Goal: Task Accomplishment & Management: Complete application form

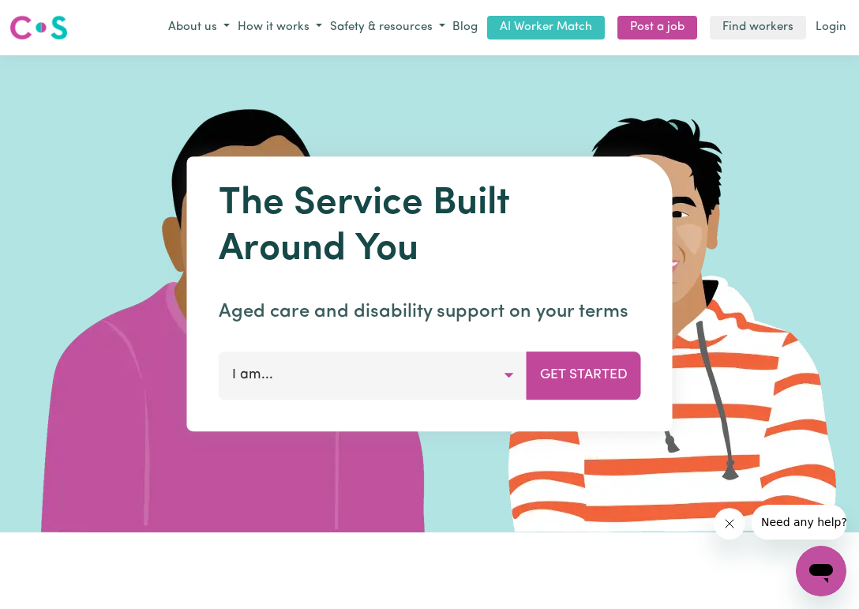
click at [436, 106] on img at bounding box center [671, 293] width 474 height 477
click at [504, 395] on button "I am..." at bounding box center [373, 374] width 309 height 47
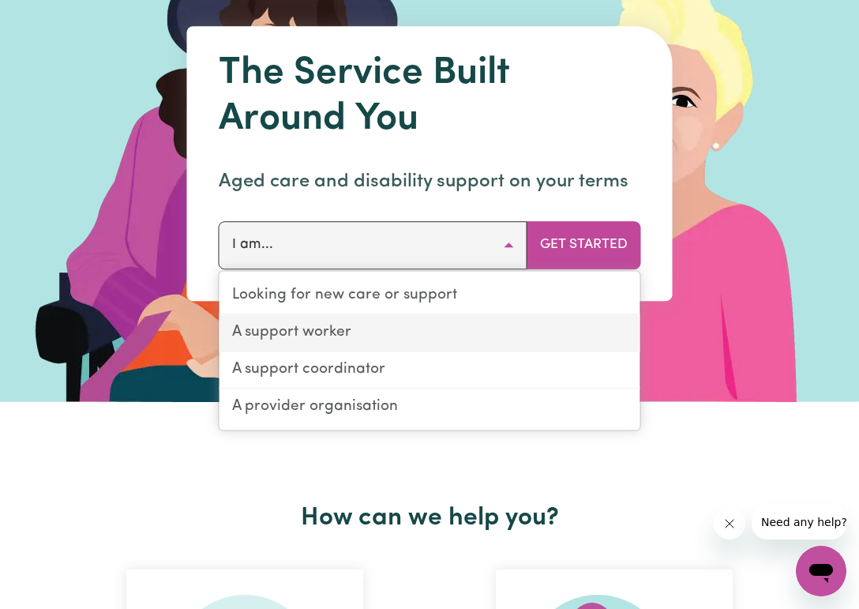
scroll to position [158, 0]
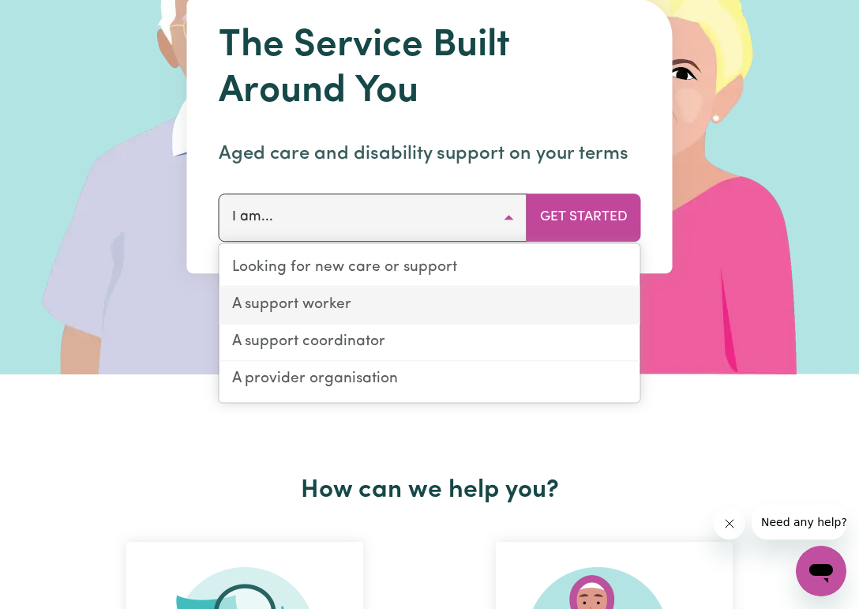
click at [410, 324] on link "A support worker" at bounding box center [429, 305] width 421 height 37
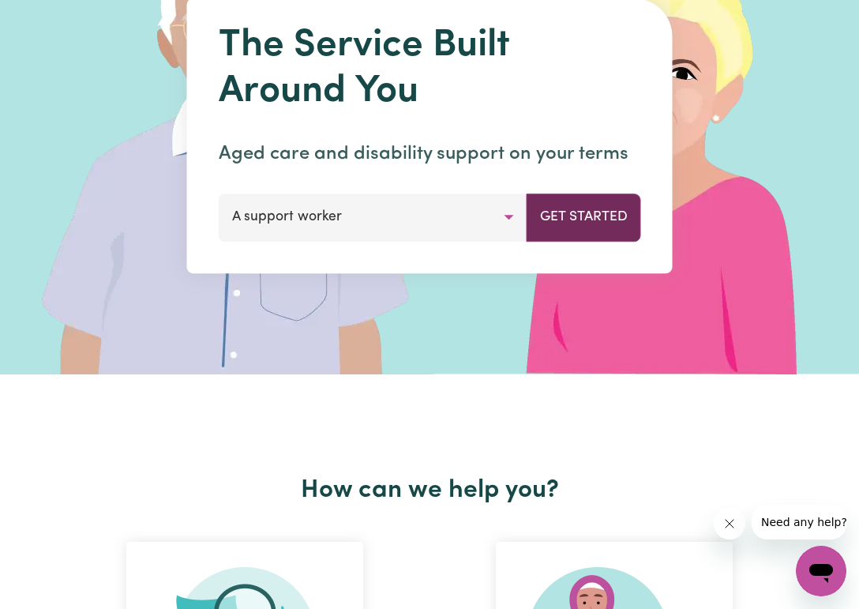
click at [605, 237] on button "Get Started" at bounding box center [584, 216] width 114 height 47
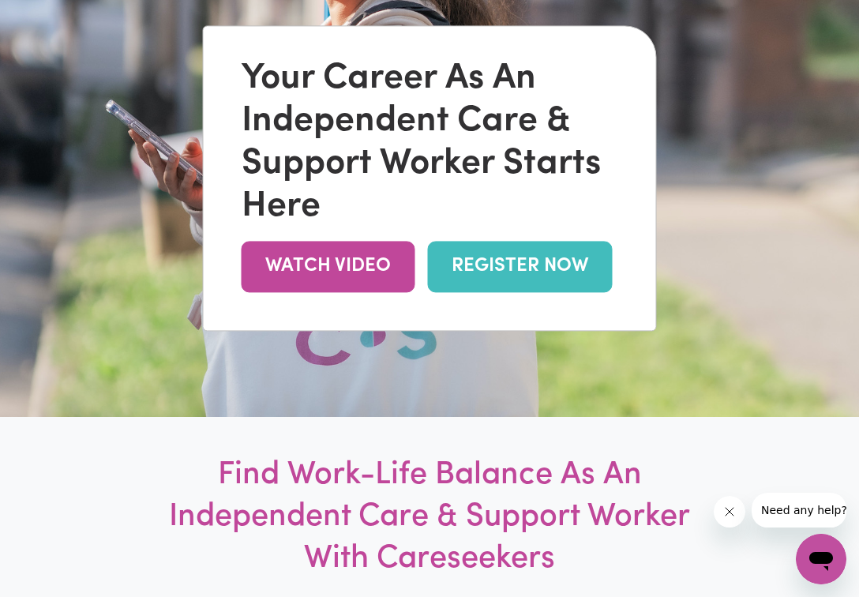
scroll to position [237, 0]
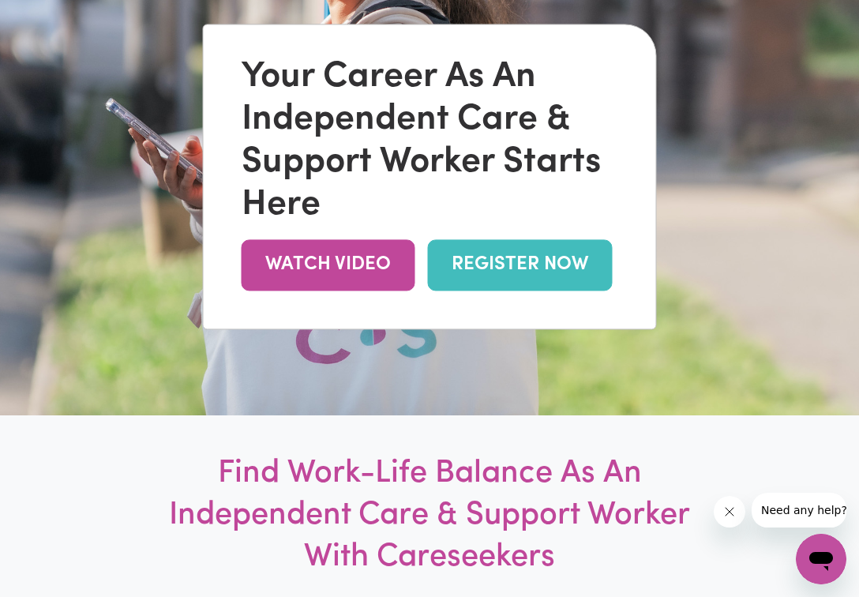
click at [526, 290] on link "REGISTER NOW" at bounding box center [520, 264] width 185 height 51
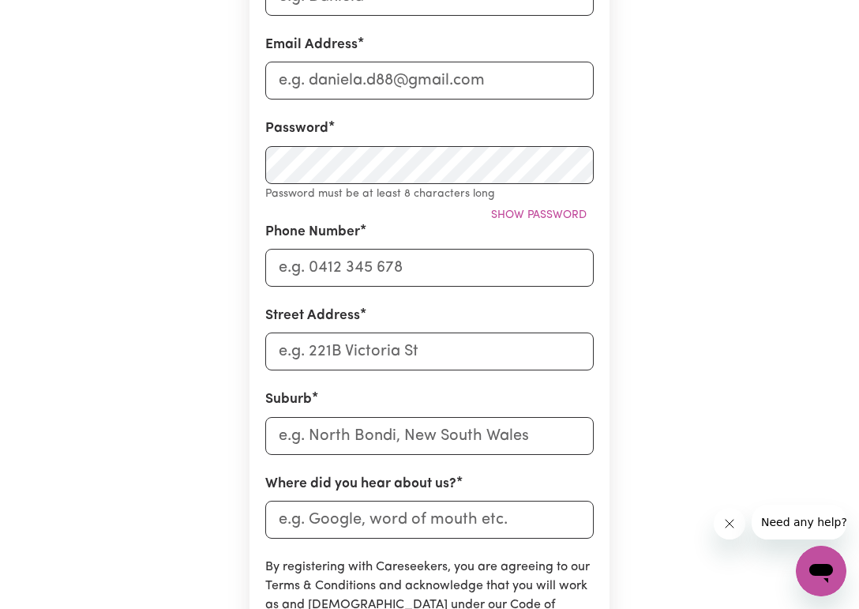
scroll to position [237, 0]
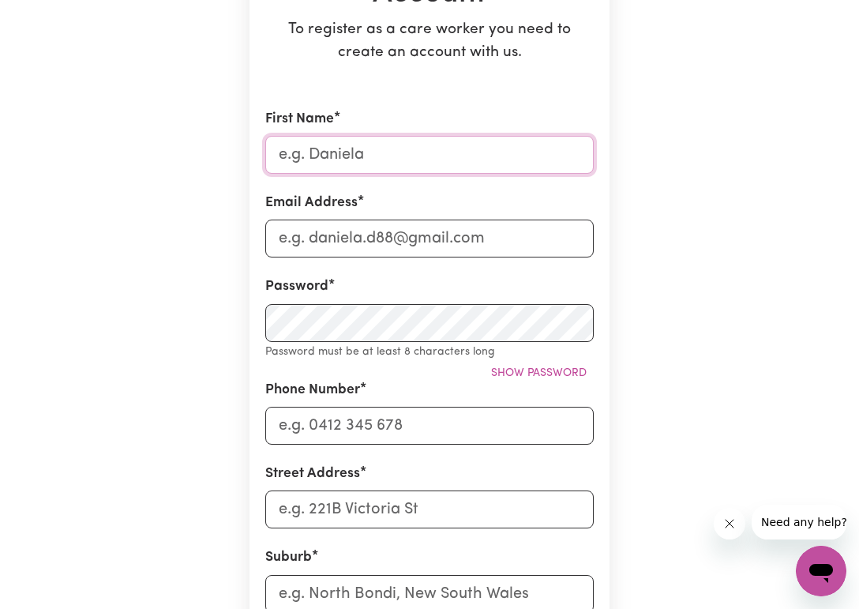
click at [354, 171] on input "First Name" at bounding box center [429, 155] width 328 height 38
type input "[PERSON_NAME]"
type input "[EMAIL_ADDRESS][DOMAIN_NAME]"
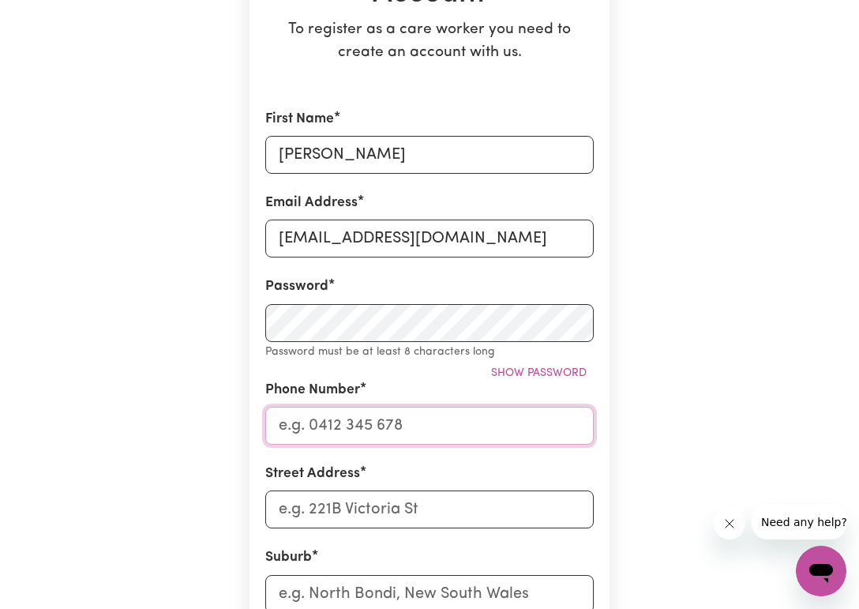
type input "07776563934"
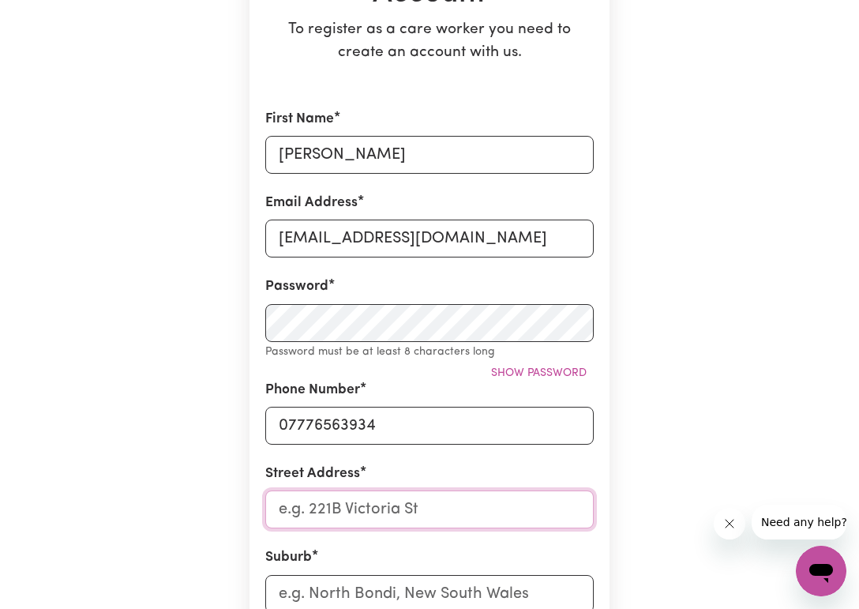
type input "[STREET_ADDRESS]"
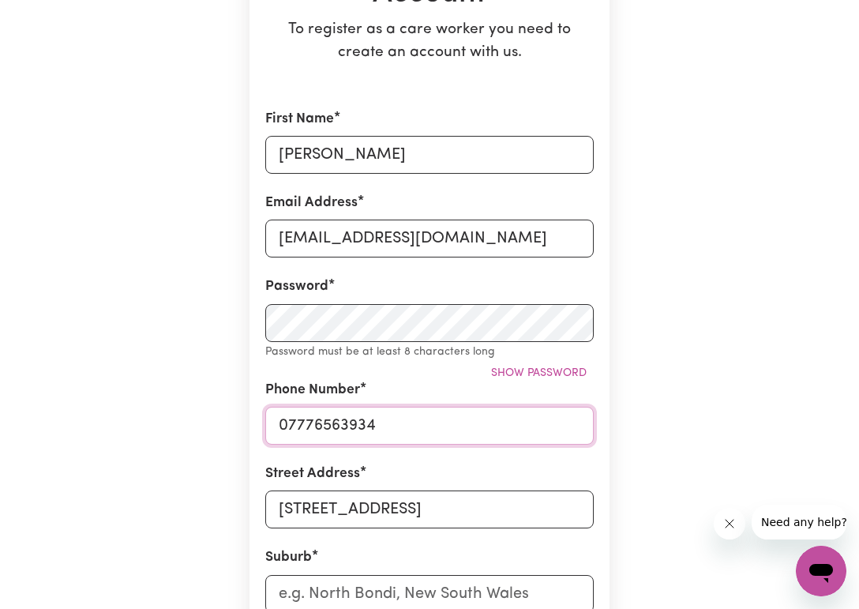
click at [418, 444] on input "07776563934" at bounding box center [429, 426] width 328 height 38
type input "0"
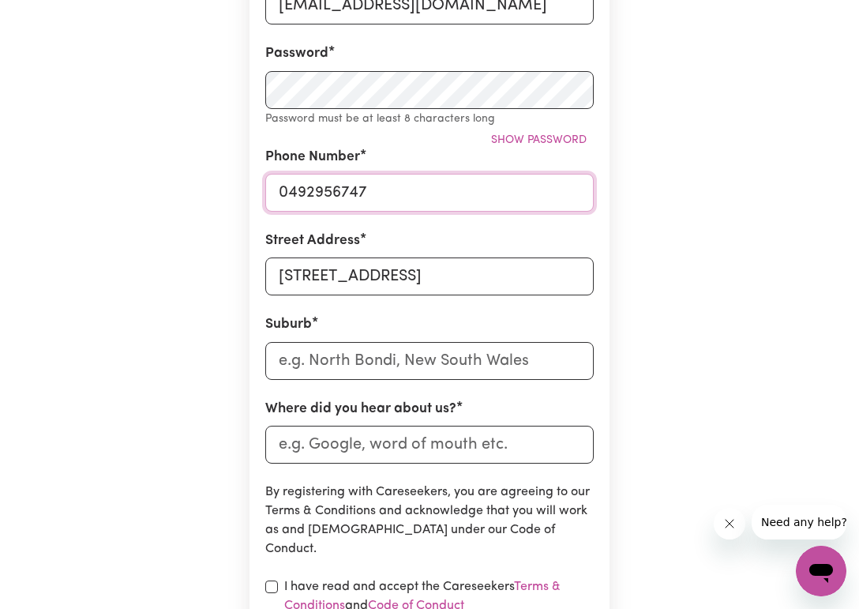
scroll to position [474, 0]
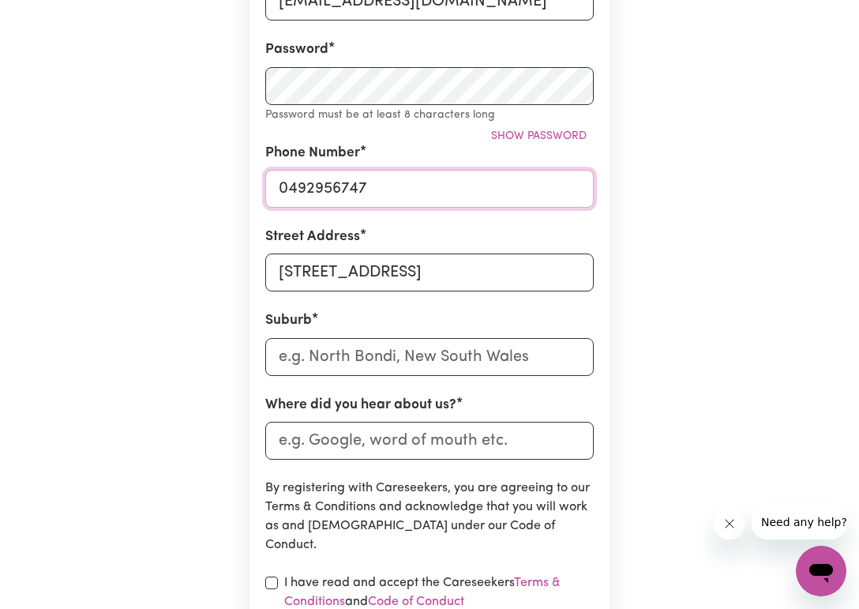
type input "0492956747"
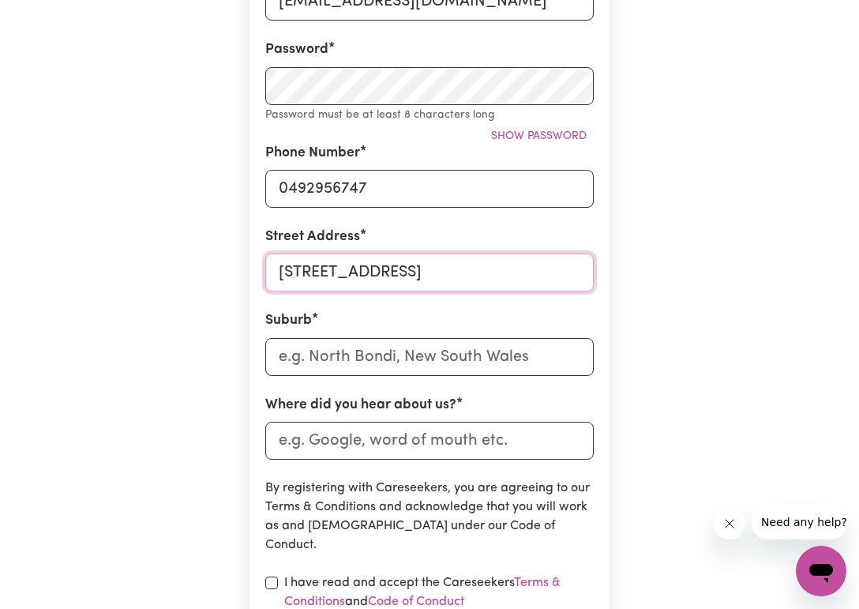
click at [489, 291] on input "[STREET_ADDRESS]" at bounding box center [429, 272] width 328 height 38
type input "4"
type input "[STREET_ADDRESS][PERSON_NAME]"
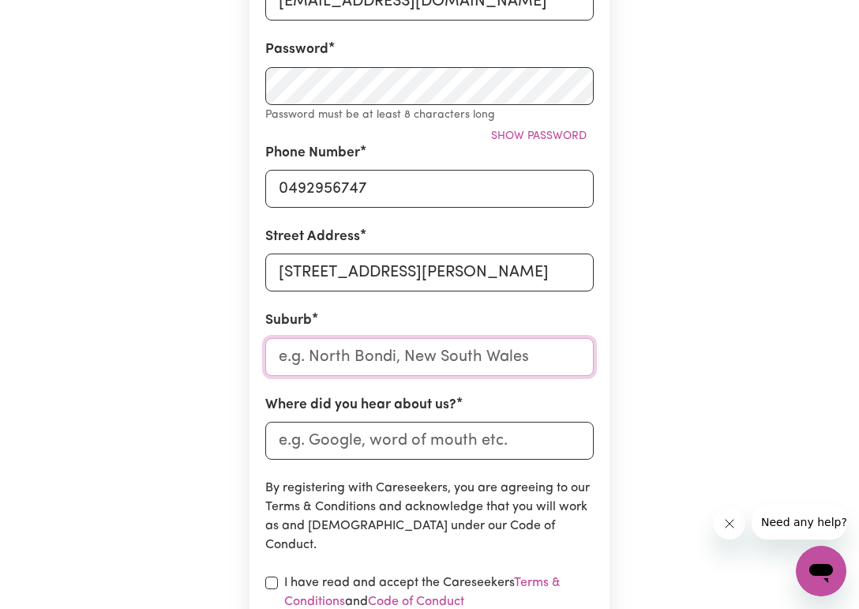
click at [462, 376] on input "text" at bounding box center [429, 357] width 328 height 38
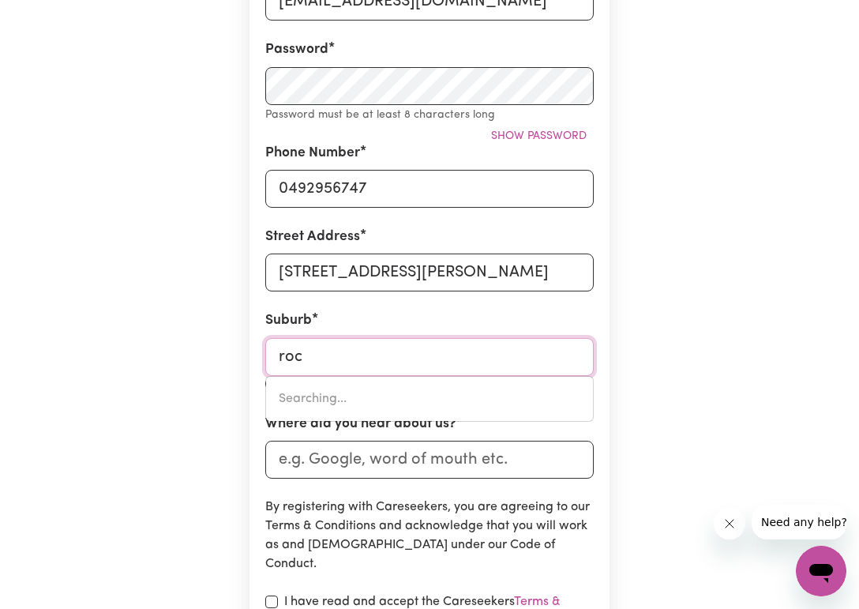
type input "roch"
type input "rochEDALE, [GEOGRAPHIC_DATA], 4123"
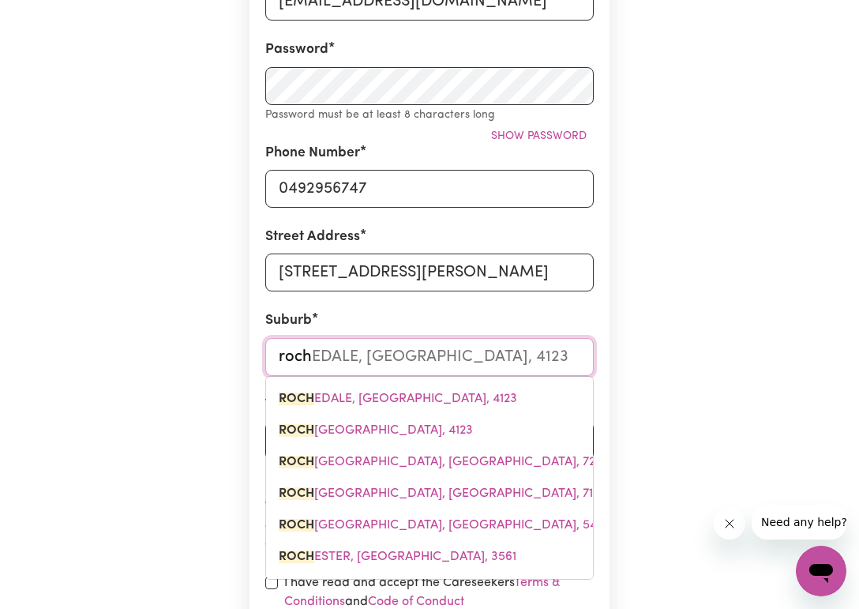
type input "roche"
type input "[GEOGRAPHIC_DATA], [GEOGRAPHIC_DATA], 4123"
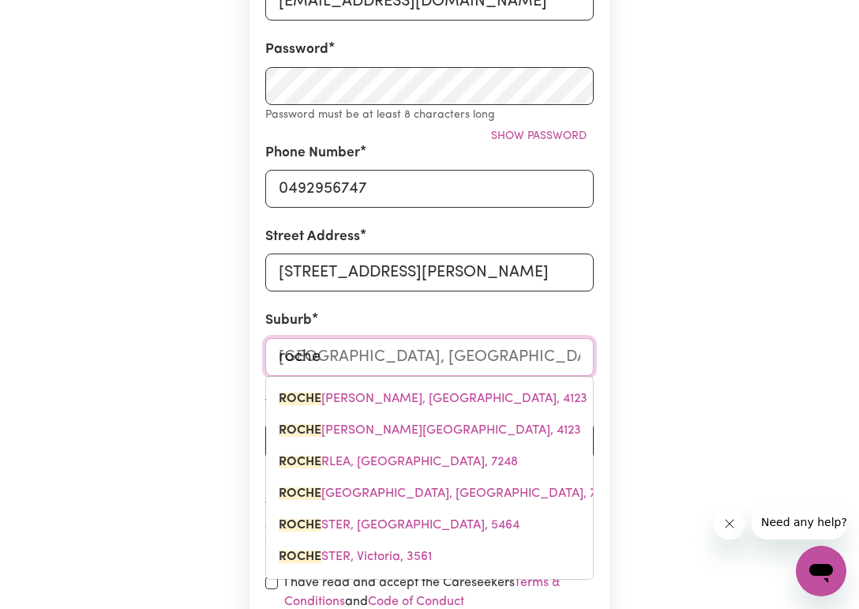
type input "roches"
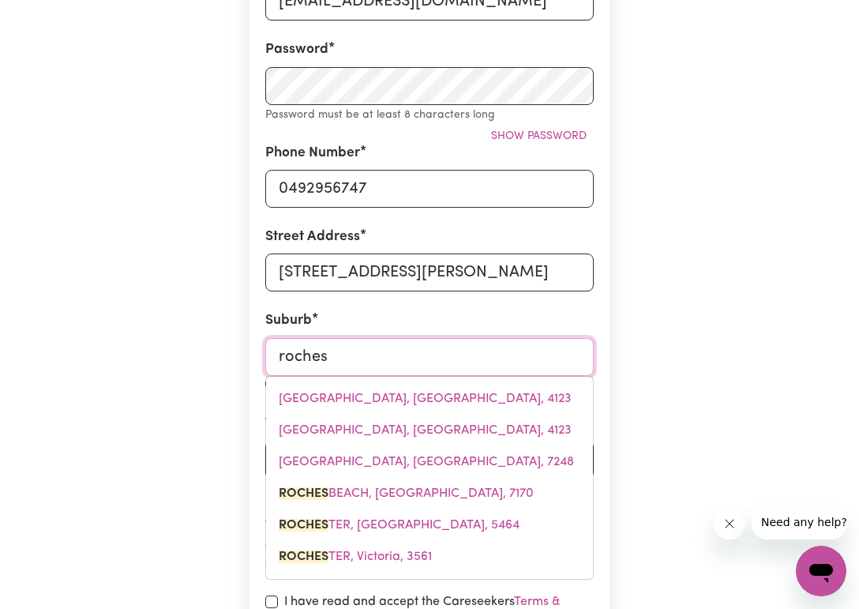
type input "[GEOGRAPHIC_DATA], [GEOGRAPHIC_DATA], 7170"
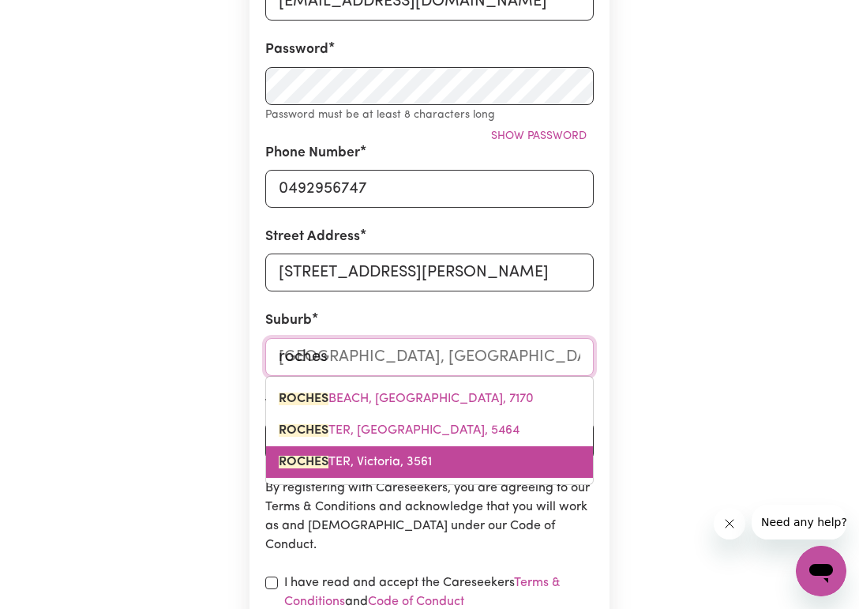
click at [446, 478] on link "ROCHES TER, Victoria, 3561" at bounding box center [429, 462] width 327 height 32
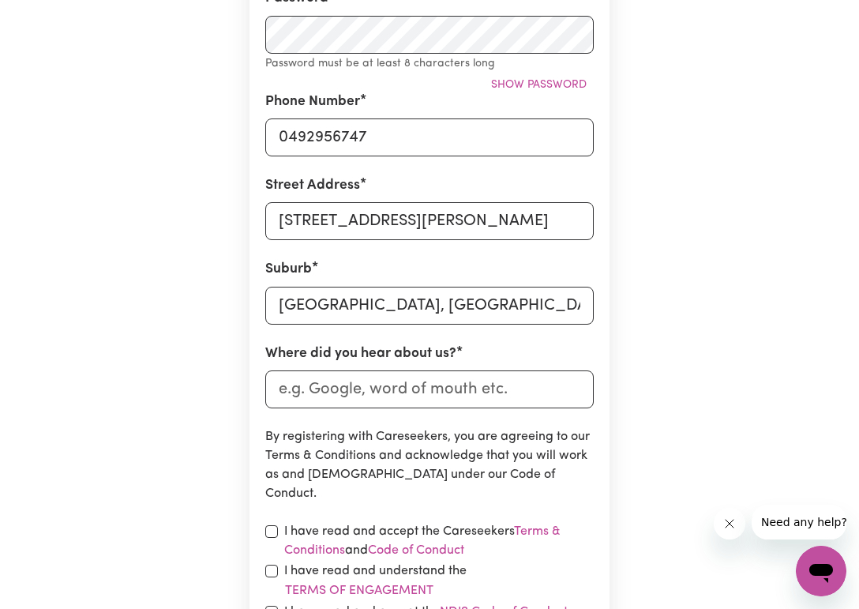
scroll to position [553, 0]
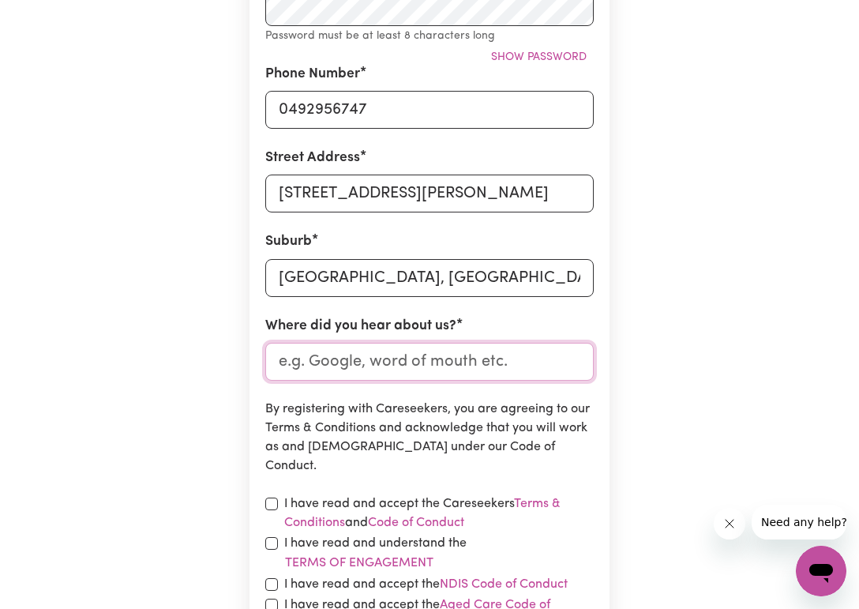
click at [386, 380] on input "Where did you hear about us?" at bounding box center [429, 362] width 328 height 38
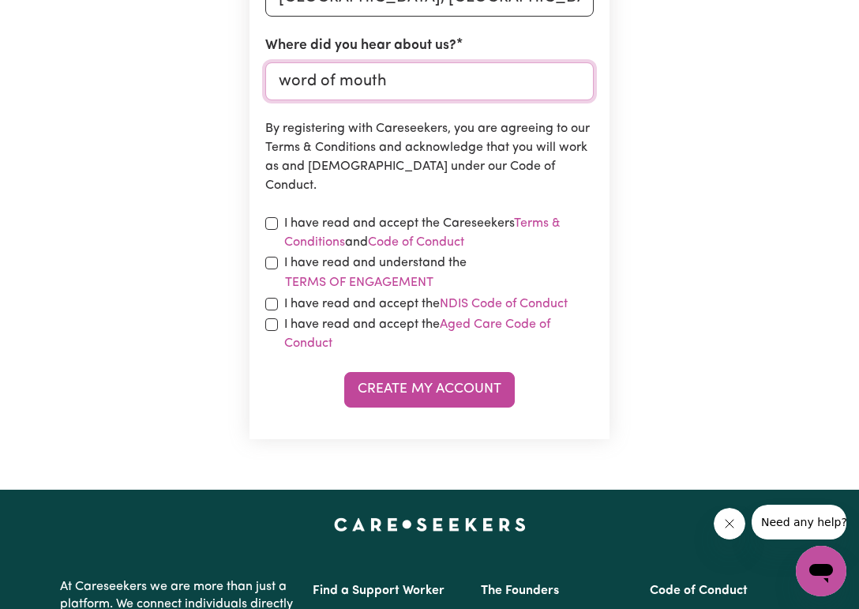
scroll to position [868, 0]
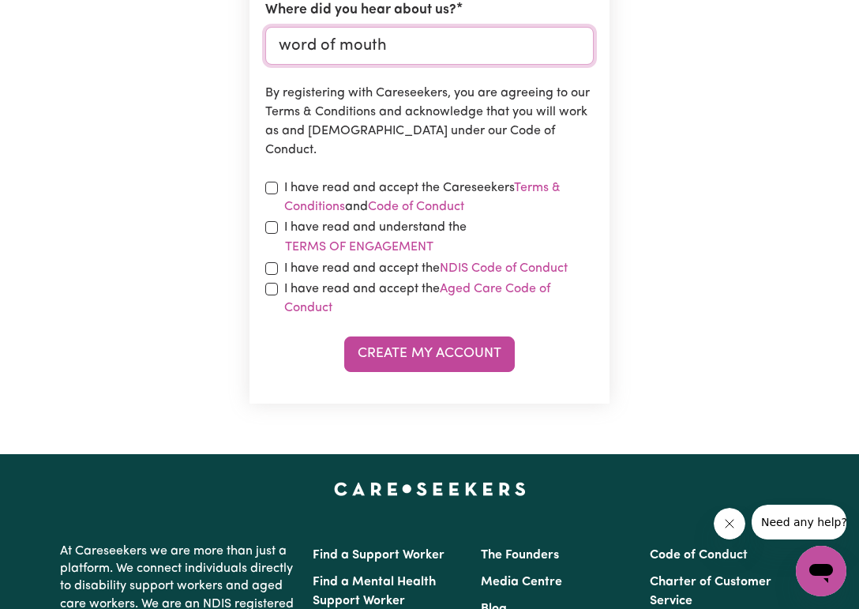
type input "word of mouth"
click at [275, 194] on input "checkbox" at bounding box center [271, 188] width 13 height 13
checkbox input "true"
click at [270, 254] on div "I have read and understand the Terms of Engagement" at bounding box center [429, 237] width 328 height 39
click at [270, 275] on input "checkbox" at bounding box center [271, 268] width 13 height 13
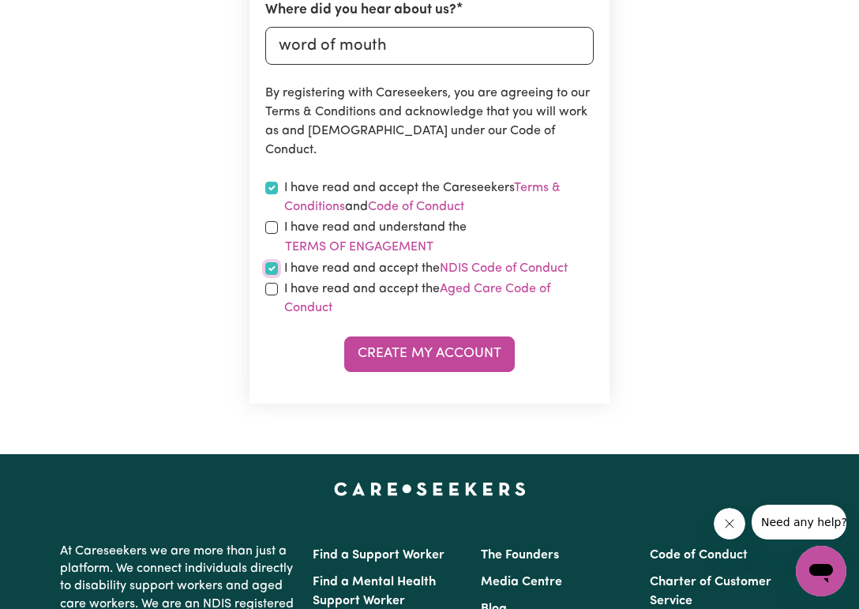
checkbox input "true"
click at [278, 314] on div "I have read and accept the Aged Care Code of Conduct" at bounding box center [429, 298] width 328 height 38
click at [268, 295] on input "checkbox" at bounding box center [271, 289] width 13 height 13
checkbox input "true"
click at [275, 234] on input "checkbox" at bounding box center [271, 227] width 13 height 13
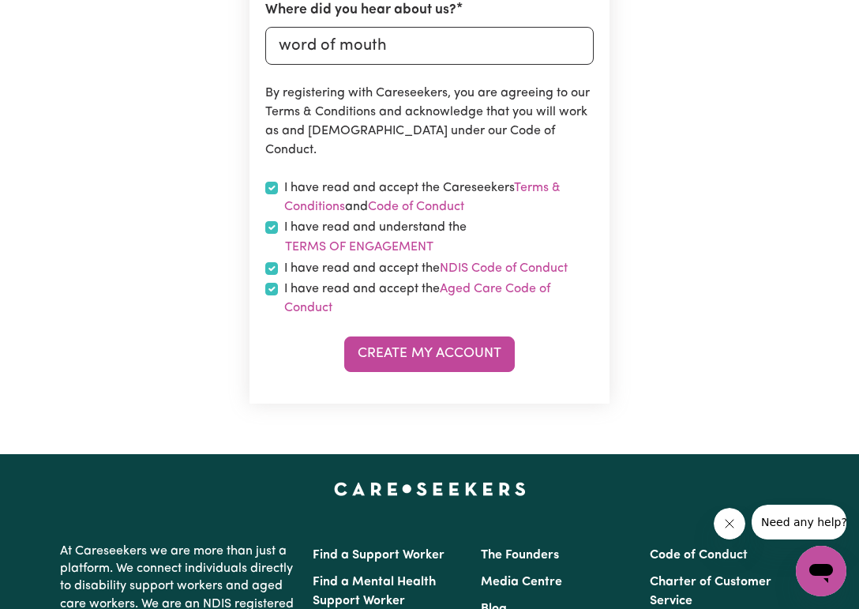
checkbox input "true"
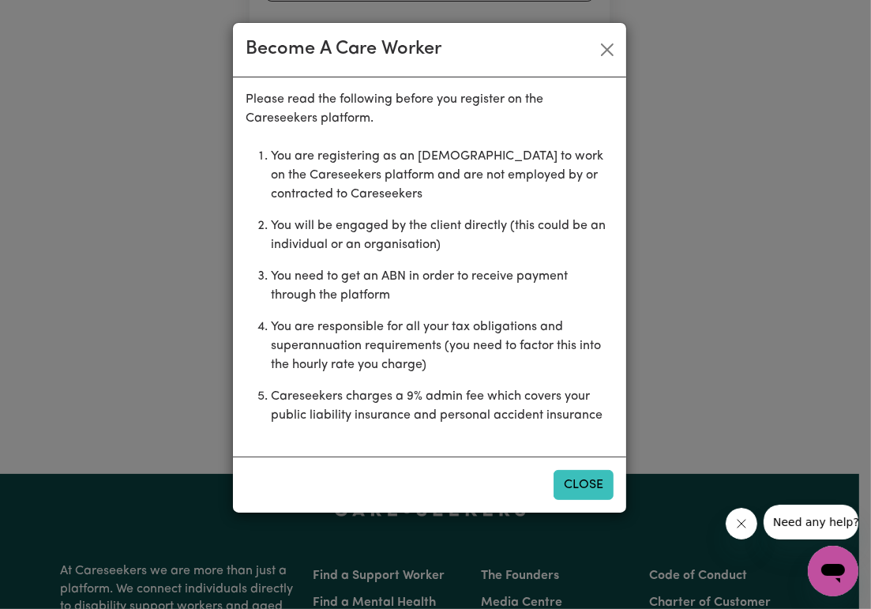
click at [594, 482] on button "Close" at bounding box center [583, 485] width 60 height 30
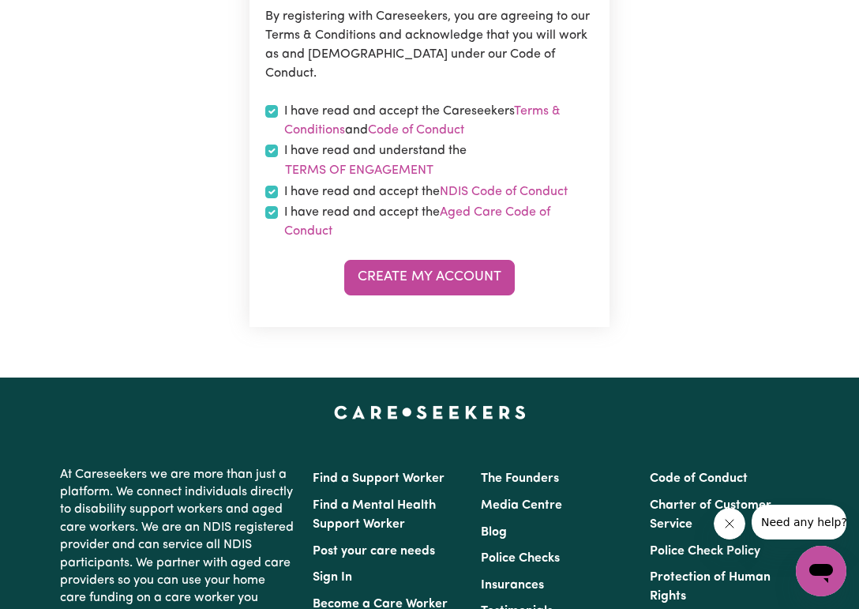
scroll to position [1105, 0]
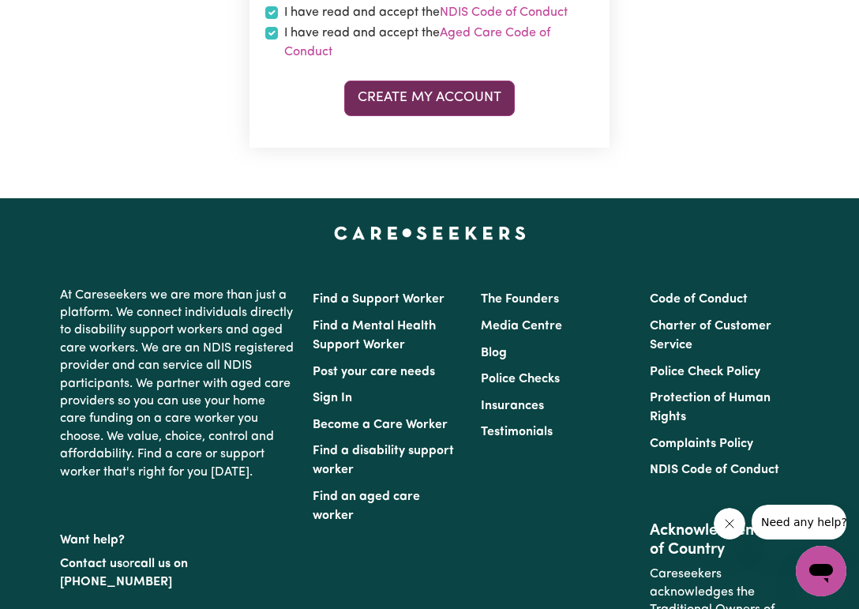
click at [382, 115] on button "Create My Account" at bounding box center [429, 98] width 171 height 35
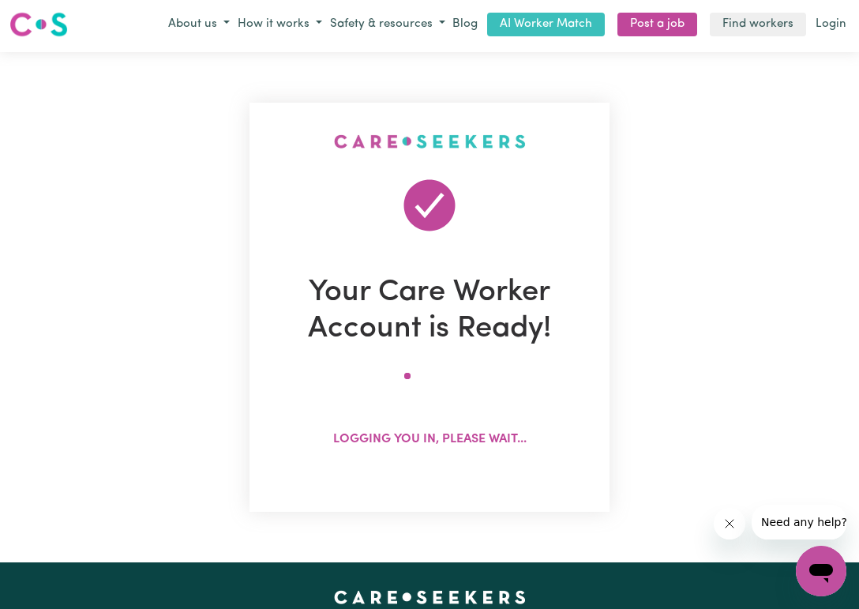
scroll to position [0, 0]
